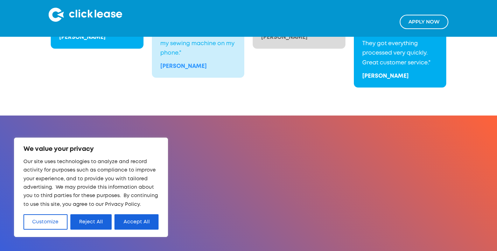
scroll to position [1361, 0]
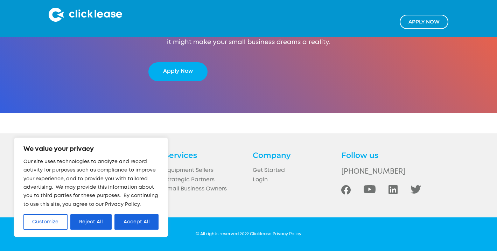
click at [197, 158] on h4 "Services" at bounding box center [204, 155] width 80 height 10
click at [257, 176] on link "Login" at bounding box center [293, 179] width 80 height 9
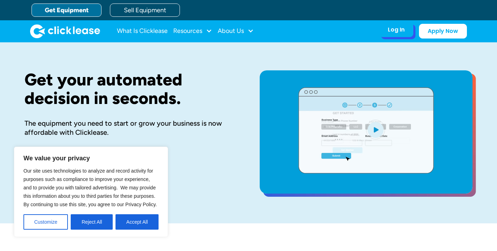
click at [387, 31] on div "Log In Account login I use Clicklease to get my equipment Partner Portal I offe…" at bounding box center [396, 29] width 34 height 15
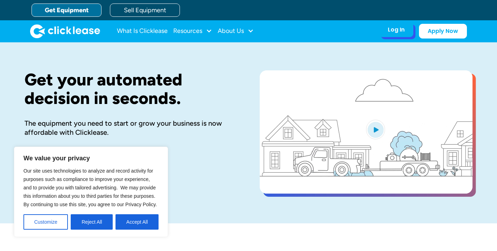
click at [395, 30] on div "Log In" at bounding box center [396, 29] width 17 height 7
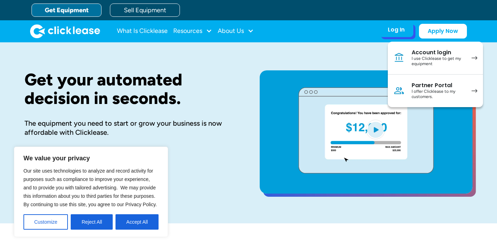
click at [428, 91] on div "I offer Clicklease to my customers." at bounding box center [438, 94] width 53 height 11
